Goal: Find specific page/section

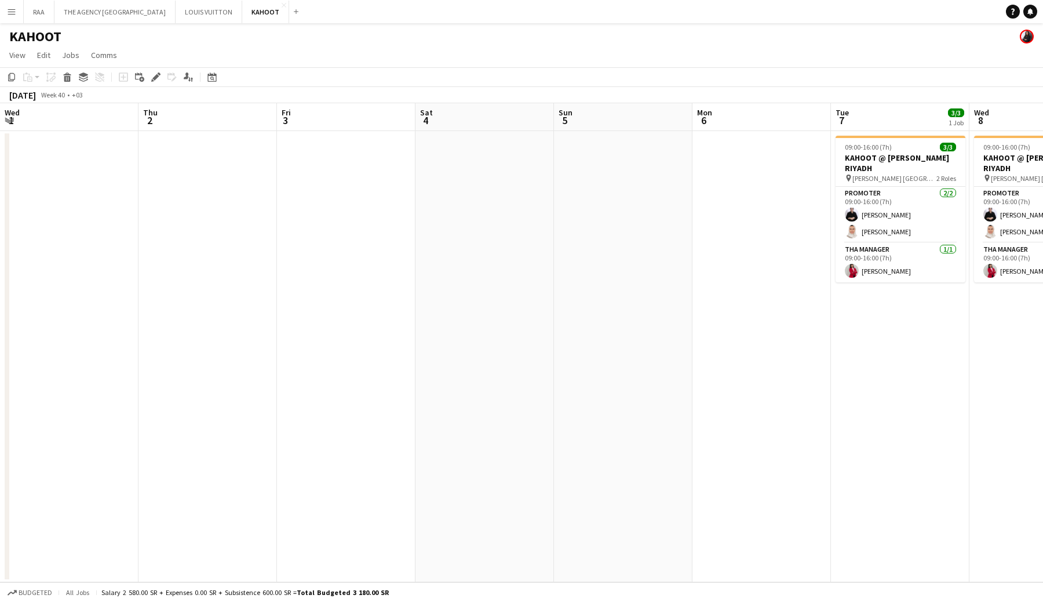
scroll to position [0, 466]
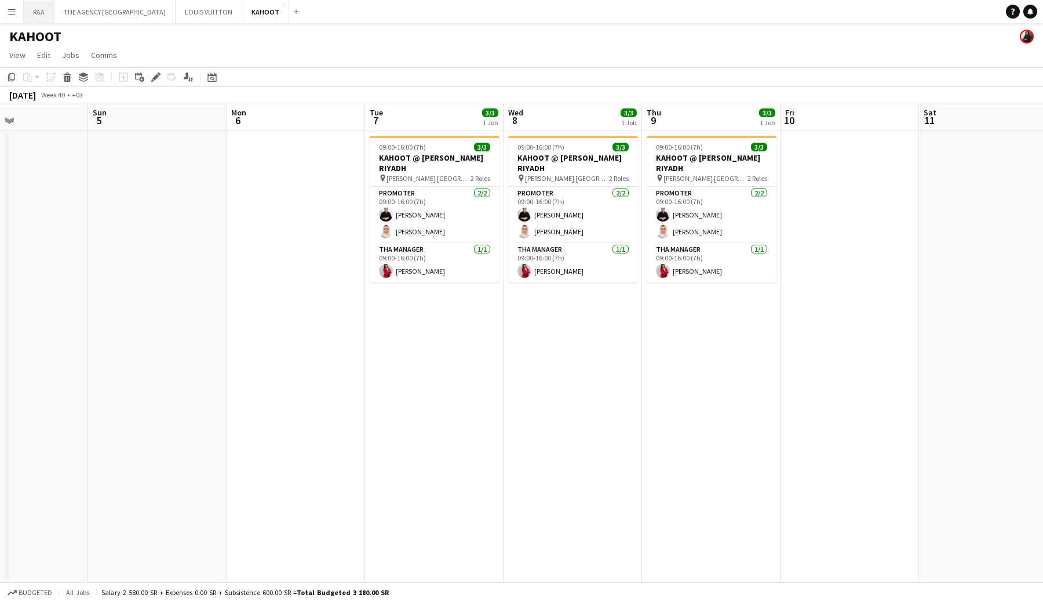
click at [34, 10] on button "RAA Close" at bounding box center [39, 12] width 31 height 23
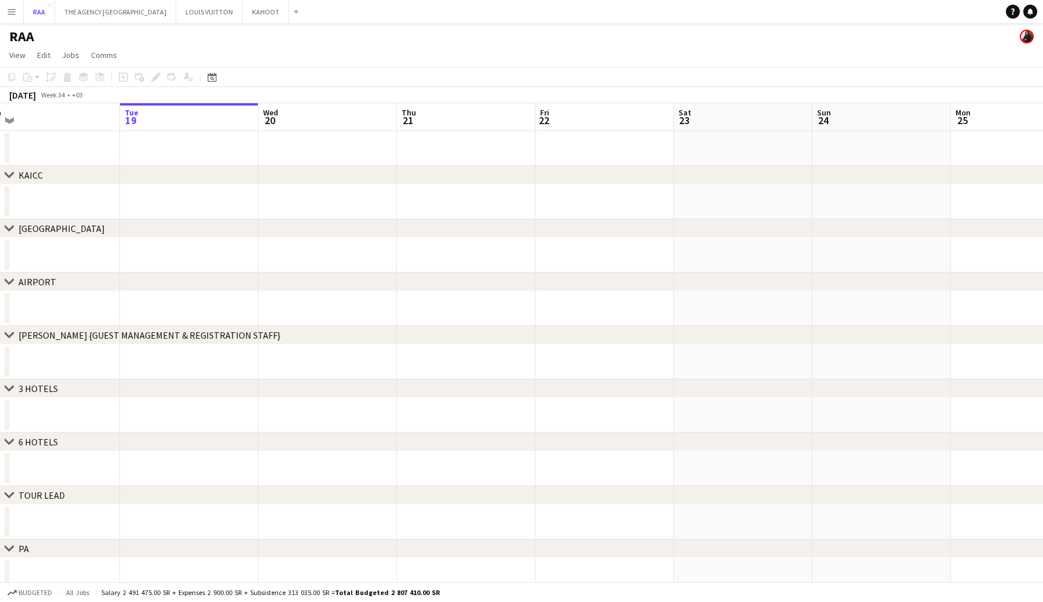
scroll to position [0, 307]
click at [158, 491] on div "chevron-right TOUR LEAD" at bounding box center [521, 495] width 1043 height 19
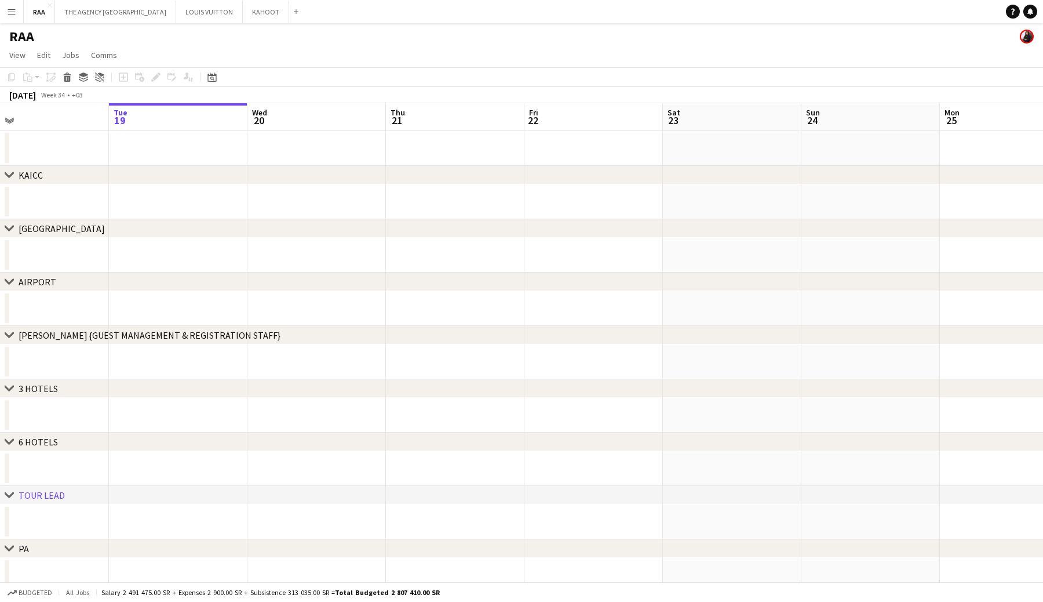
click at [10, 496] on icon at bounding box center [9, 494] width 9 height 5
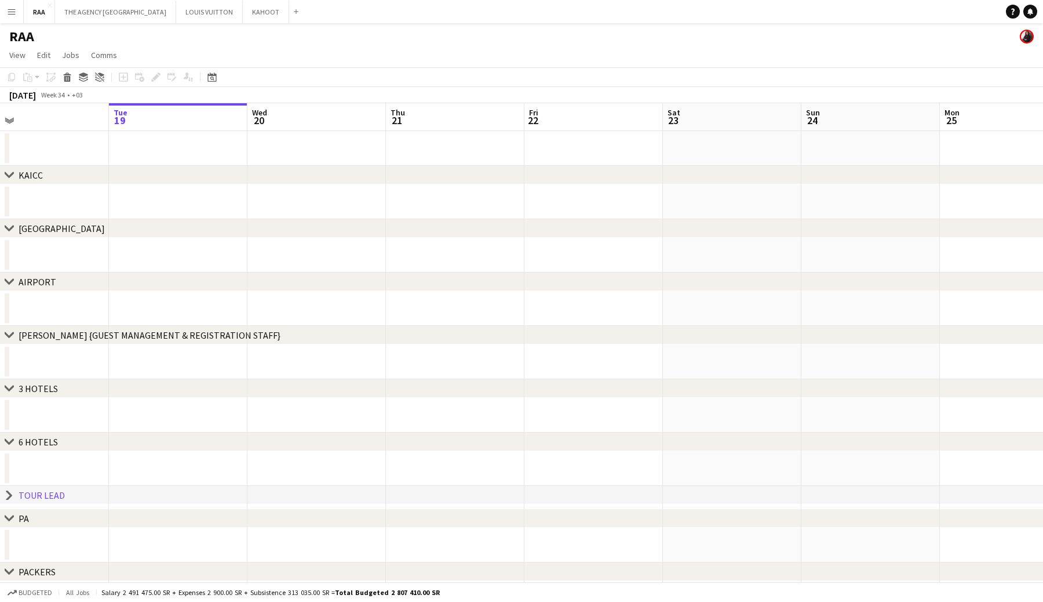
click at [11, 494] on icon at bounding box center [9, 495] width 5 height 9
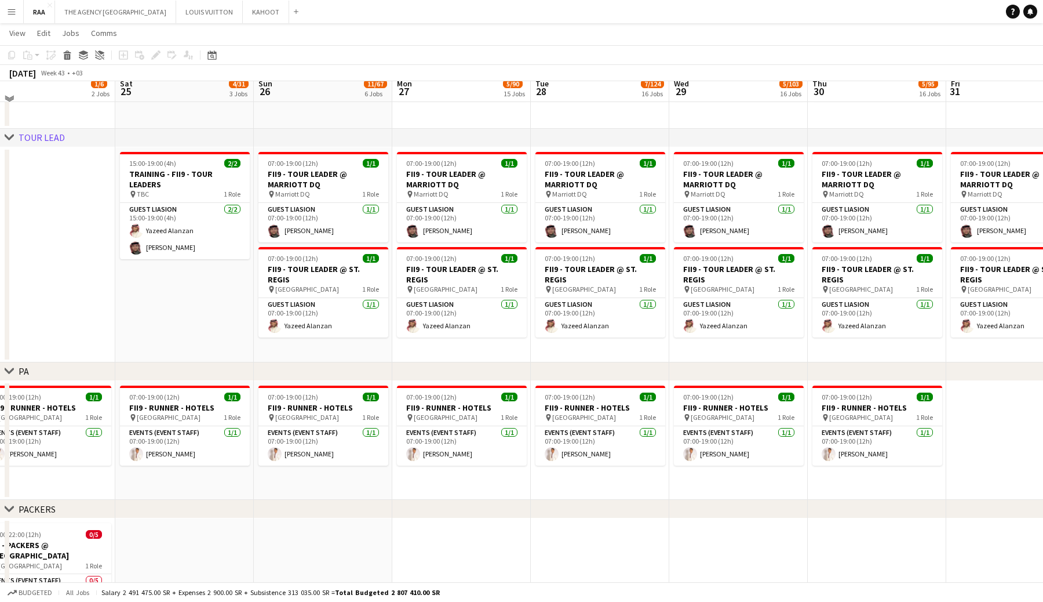
scroll to position [1903, 0]
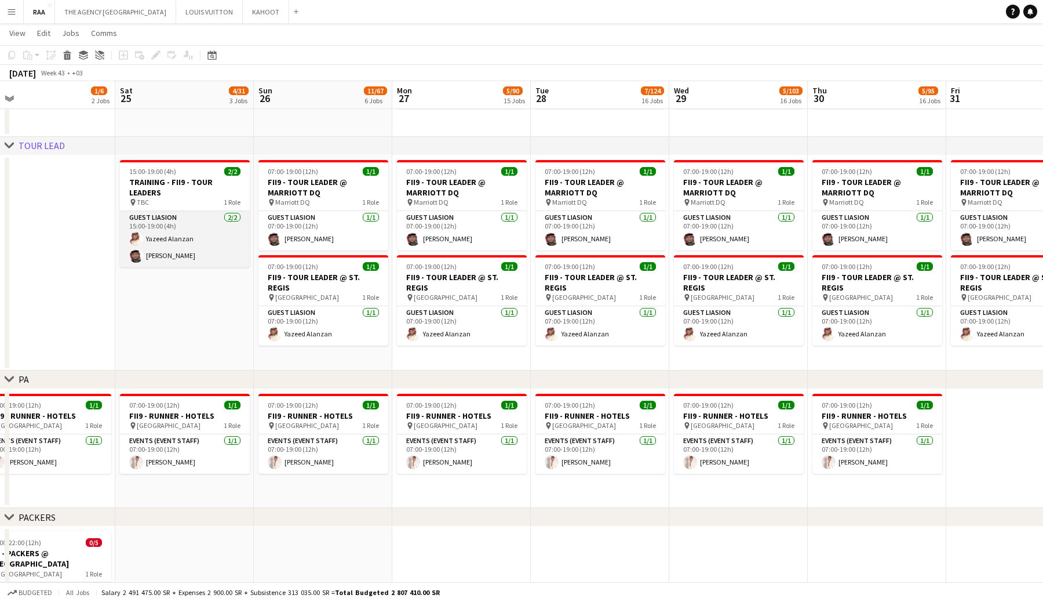
click at [170, 235] on app-card-role "Guest Liasion [DATE] 15:00-19:00 (4h) Yazeed [PERSON_NAME]" at bounding box center [185, 239] width 130 height 56
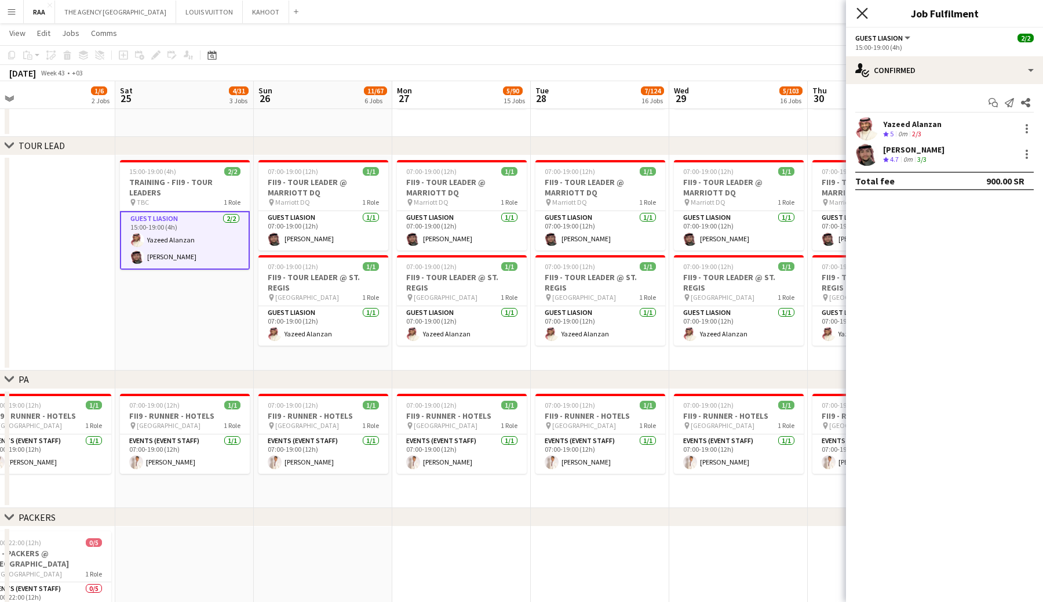
click at [863, 10] on icon "Close pop-in" at bounding box center [862, 13] width 11 height 11
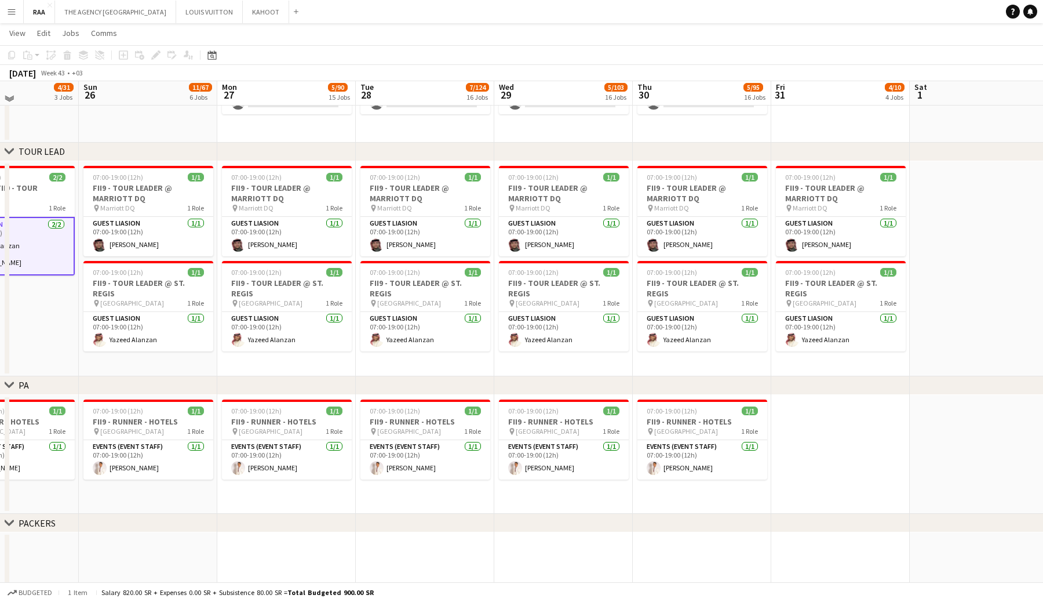
scroll to position [1901, 0]
